Goal: Task Accomplishment & Management: Manage account settings

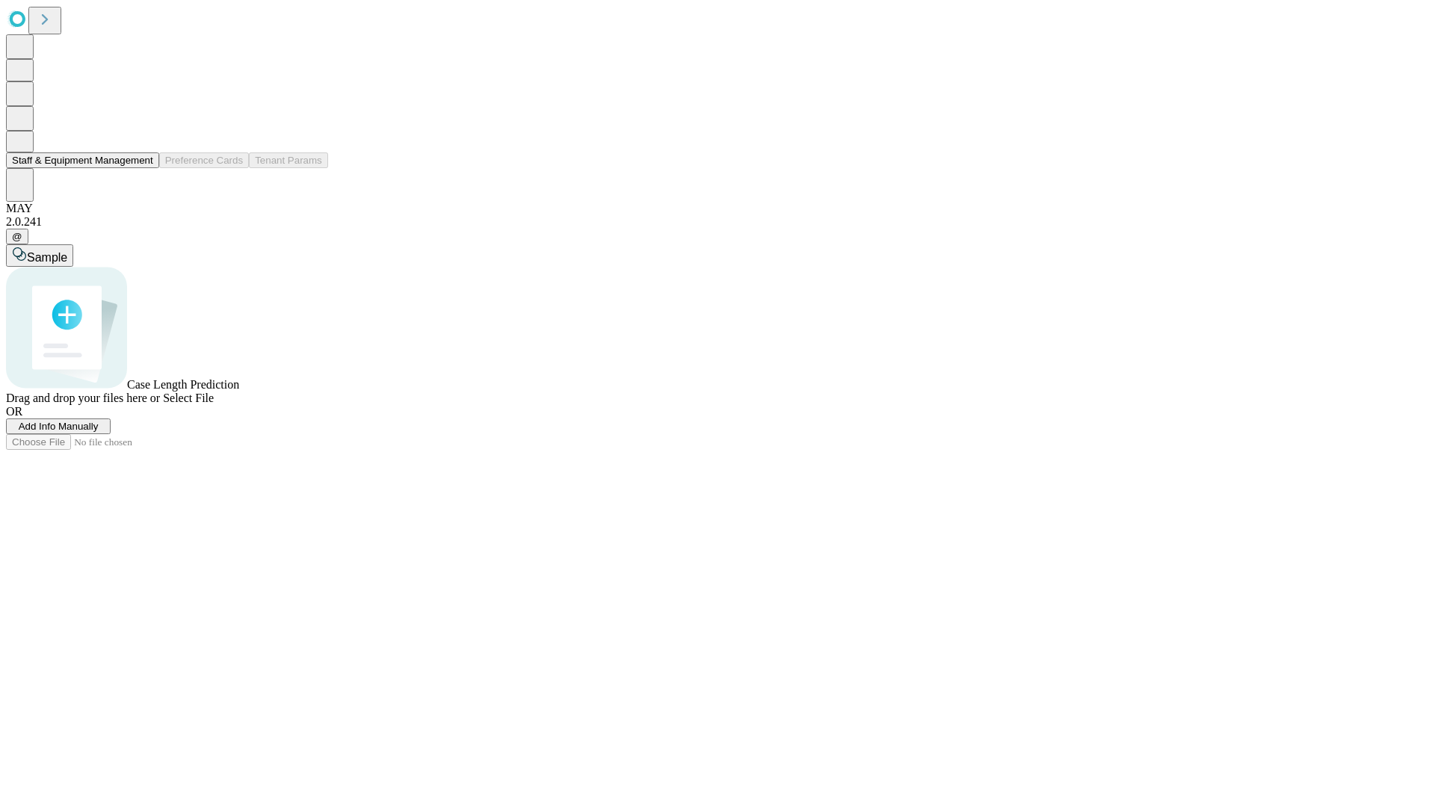
click at [143, 168] on button "Staff & Equipment Management" at bounding box center [82, 161] width 153 height 16
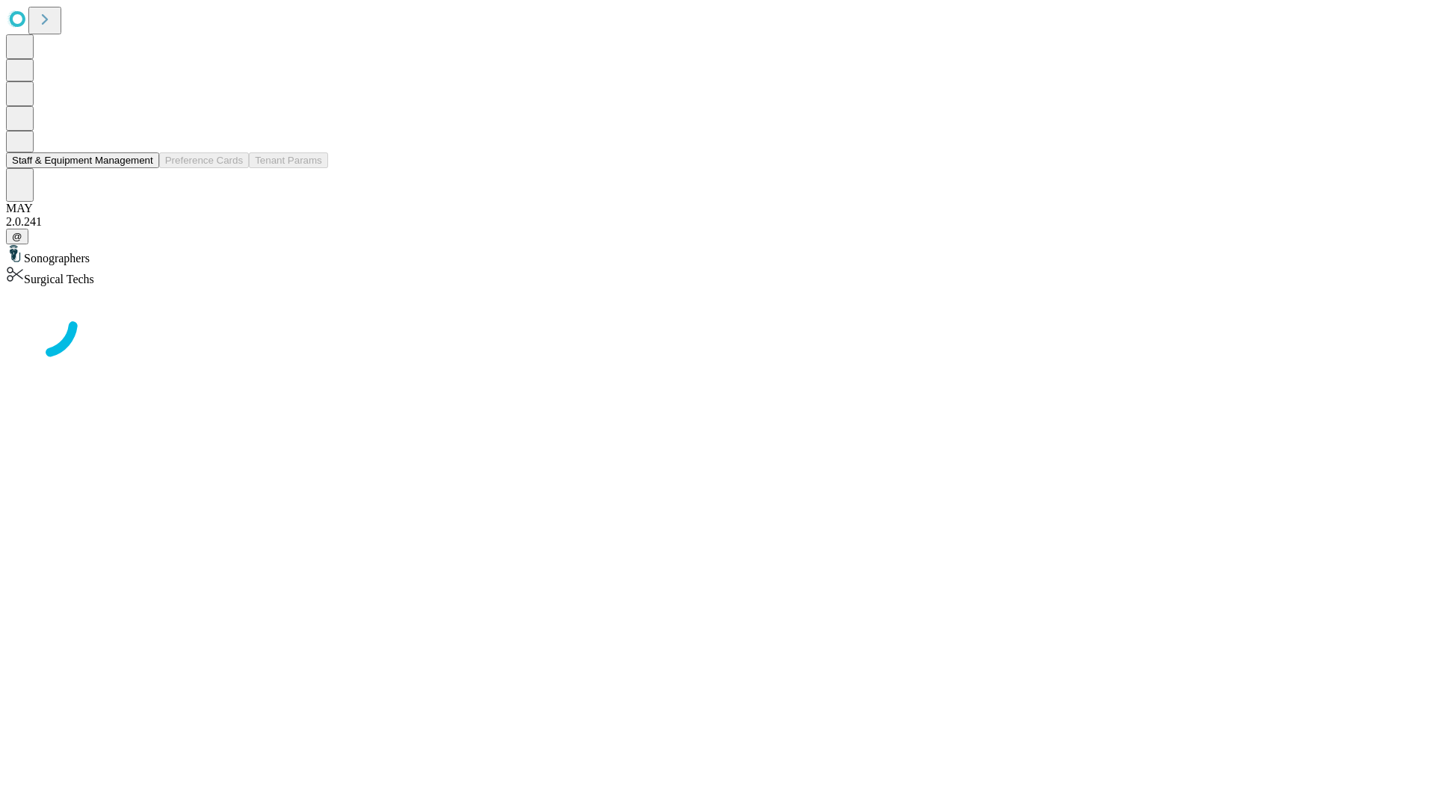
click at [143, 168] on button "Staff & Equipment Management" at bounding box center [82, 161] width 153 height 16
